Goal: Task Accomplishment & Management: Complete application form

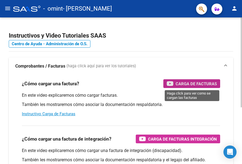
click at [207, 84] on span "Carga de Facturas" at bounding box center [195, 83] width 41 height 7
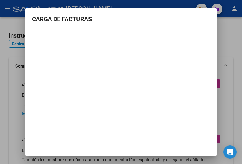
click at [231, 103] on div at bounding box center [121, 82] width 242 height 164
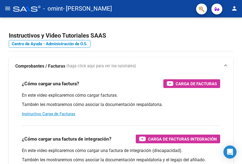
click at [10, 9] on mat-icon "menu" at bounding box center [7, 8] width 7 height 7
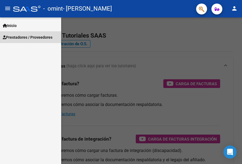
click at [26, 38] on span "Prestadores / Proveedores" at bounding box center [28, 37] width 50 height 6
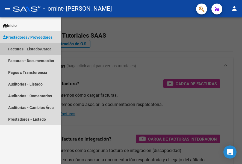
click at [42, 53] on link "Facturas - Listado/Carga" at bounding box center [30, 49] width 61 height 12
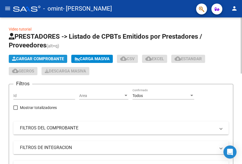
click at [40, 58] on span "Cargar Comprobante" at bounding box center [38, 58] width 52 height 5
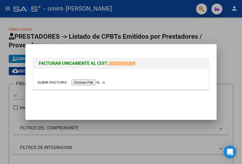
click at [91, 82] on input "file" at bounding box center [71, 83] width 69 height 6
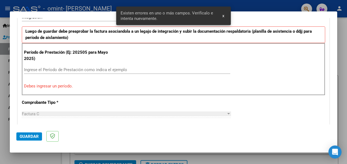
scroll to position [143, 0]
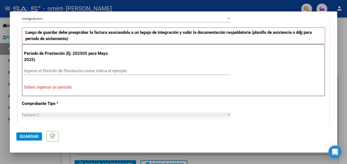
click at [37, 70] on input "Ingrese el Período de Prestación como indica el ejemplo" at bounding box center [127, 70] width 206 height 5
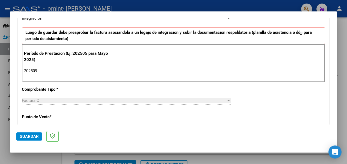
type input "202509"
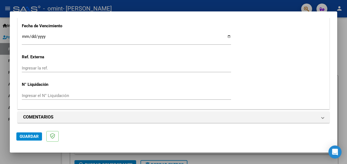
scroll to position [388, 0]
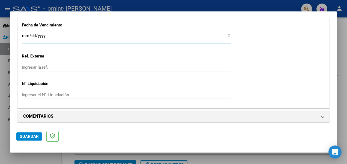
click at [224, 35] on input "Ingresar la fecha" at bounding box center [126, 38] width 209 height 9
type input "[DATE]"
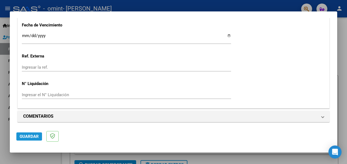
click at [31, 136] on span "Guardar" at bounding box center [29, 136] width 19 height 5
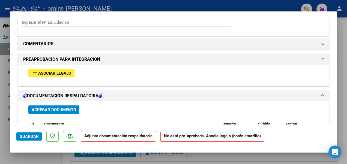
scroll to position [457, 0]
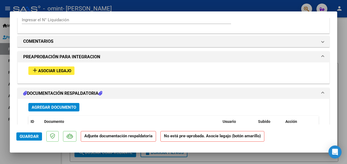
click at [58, 71] on span "Asociar Legajo" at bounding box center [54, 70] width 33 height 5
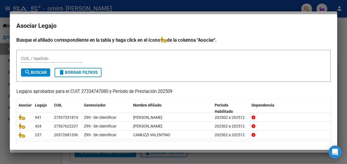
scroll to position [15, 0]
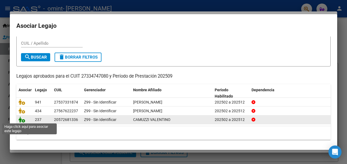
click at [23, 120] on icon at bounding box center [22, 120] width 7 height 6
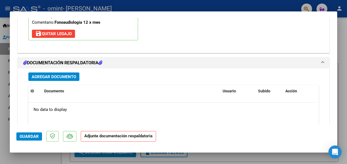
scroll to position [584, 0]
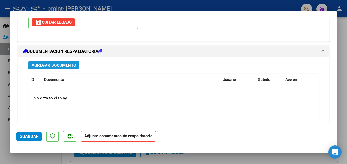
click at [76, 64] on span "Agregar Documento" at bounding box center [54, 65] width 44 height 5
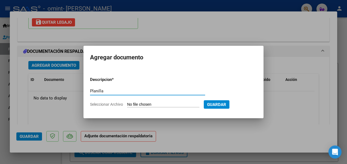
type input "Planilla"
click at [130, 104] on input "Seleccionar Archivo" at bounding box center [163, 104] width 72 height 5
type input "C:\fakepath\Planilla asistencia- [PERSON_NAME]- FGIA- [DATE].pdf"
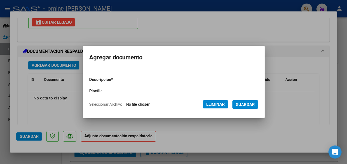
click at [116, 103] on app-file-uploader "Seleccionar Archivo Eliminar" at bounding box center [160, 104] width 143 height 5
click at [178, 102] on app-file-uploader "Seleccionar Archivo Eliminar" at bounding box center [160, 104] width 143 height 5
click at [113, 90] on input "Planilla" at bounding box center [147, 91] width 116 height 5
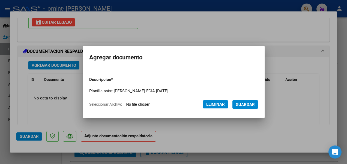
type input "Planilla asist [PERSON_NAME] FGIA [DATE]"
click at [241, 106] on span "Guardar" at bounding box center [245, 104] width 19 height 5
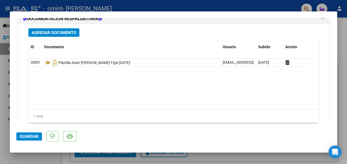
scroll to position [631, 0]
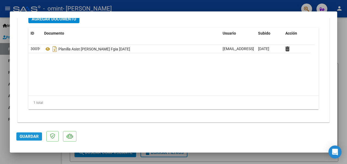
click at [39, 140] on button "Guardar" at bounding box center [29, 137] width 26 height 8
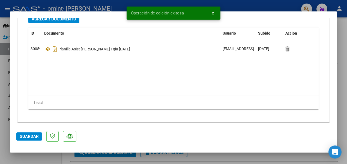
click at [241, 87] on div at bounding box center [173, 82] width 347 height 164
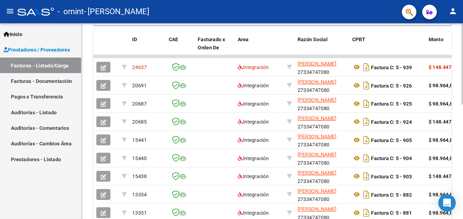
scroll to position [153, 0]
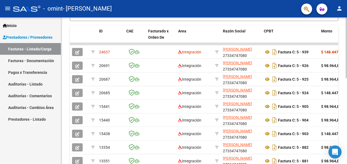
click at [241, 141] on html "menu - omint - [PERSON_NAME] person Inicio Instructivos Contacto OS Prestadores…" at bounding box center [173, 82] width 347 height 164
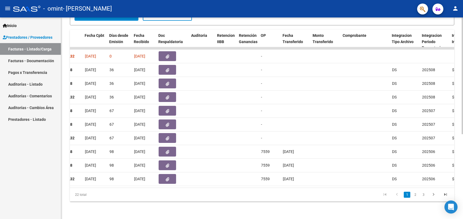
scroll to position [0, 290]
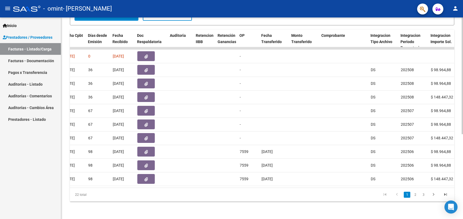
click at [241, 134] on div "Video tutorial PRESTADORES -> Listado de CPBTs Emitidos por Prestadores / Prove…" at bounding box center [262, 47] width 403 height 343
click at [241, 132] on div at bounding box center [461, 160] width 1 height 117
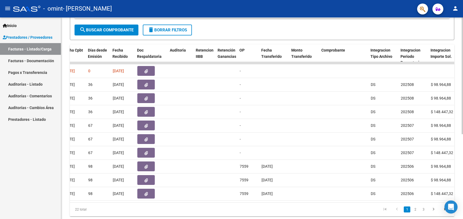
click at [241, 121] on html "menu - omint - [PERSON_NAME] person Inicio Instructivos Contacto OS Prestadores…" at bounding box center [231, 109] width 463 height 219
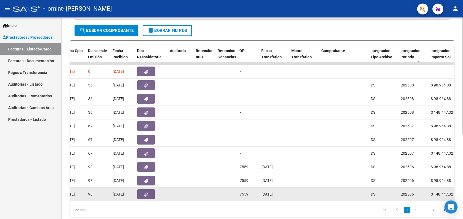
click at [241, 164] on datatable-body-cell "[DATE]" at bounding box center [274, 194] width 30 height 13
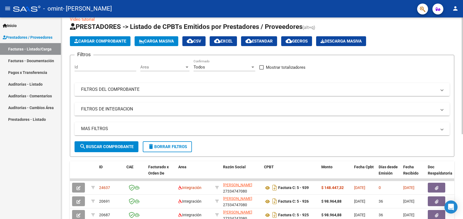
scroll to position [0, 0]
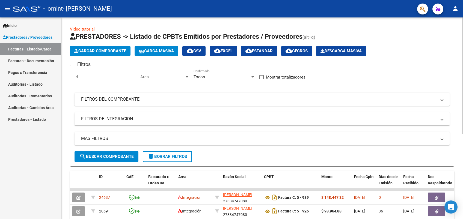
click at [241, 39] on html "menu - omint - [PERSON_NAME] person Inicio Instructivos Contacto OS Prestadores…" at bounding box center [231, 109] width 463 height 219
